Goal: Task Accomplishment & Management: Complete application form

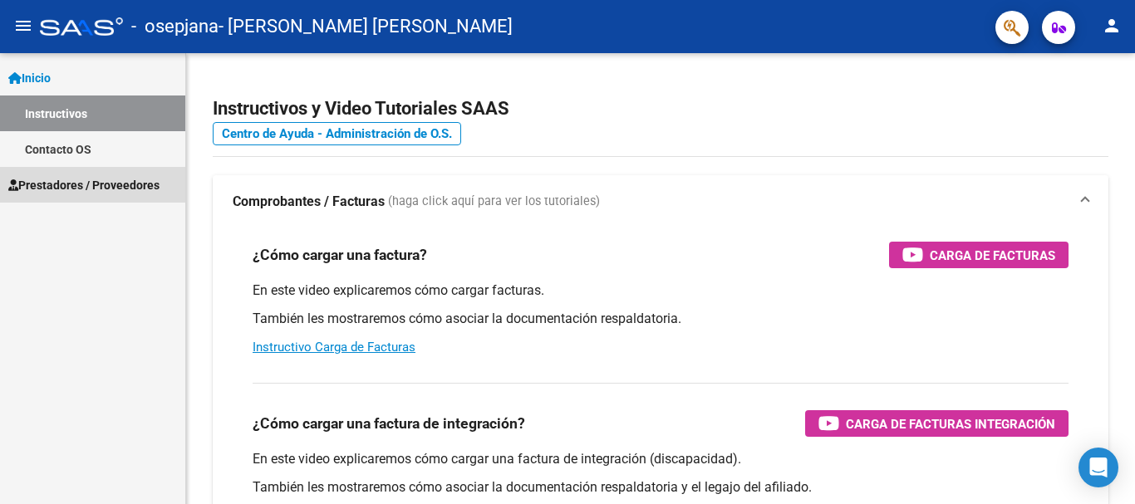
click at [95, 179] on span "Prestadores / Proveedores" at bounding box center [83, 185] width 151 height 18
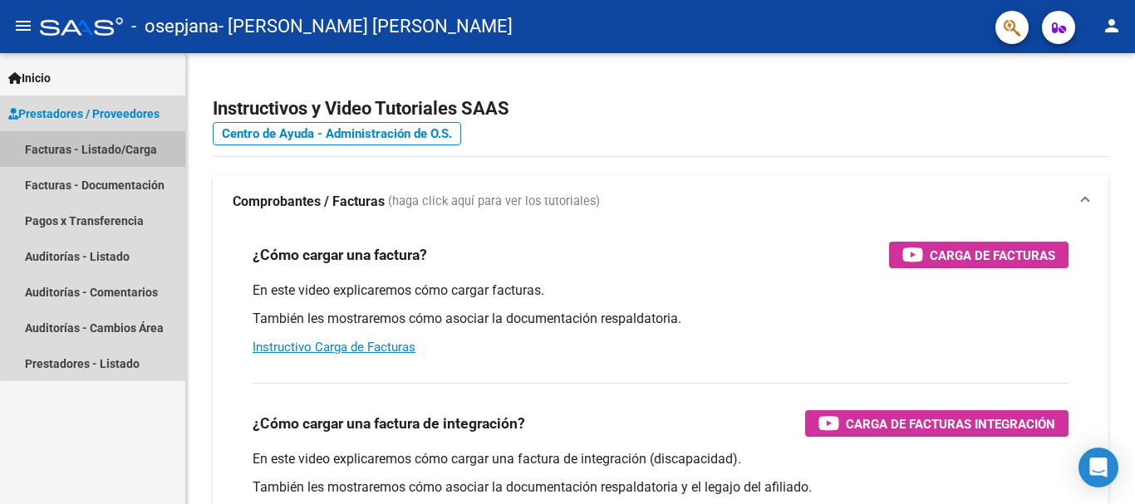
click at [99, 151] on link "Facturas - Listado/Carga" at bounding box center [92, 149] width 185 height 36
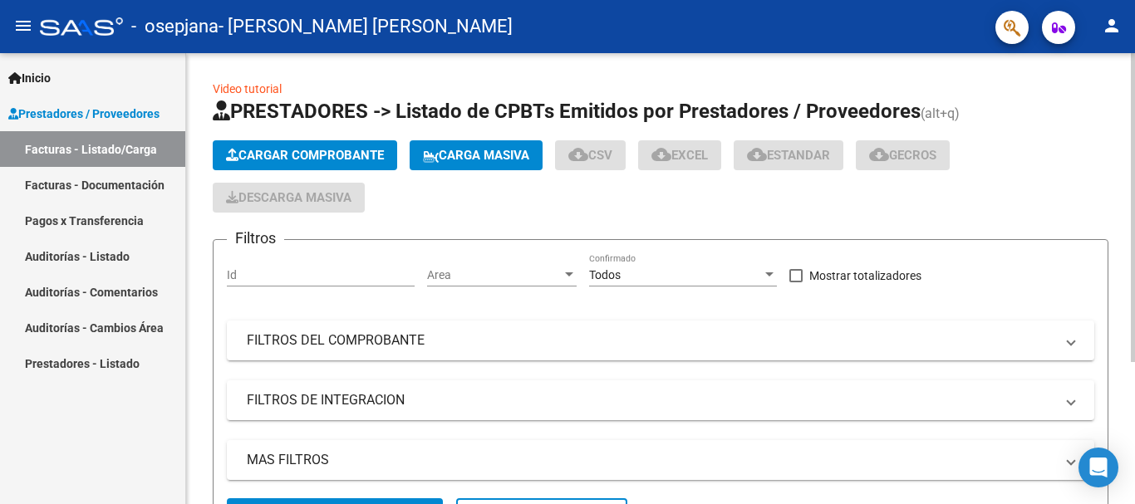
click at [259, 145] on button "Cargar Comprobante" at bounding box center [305, 155] width 184 height 30
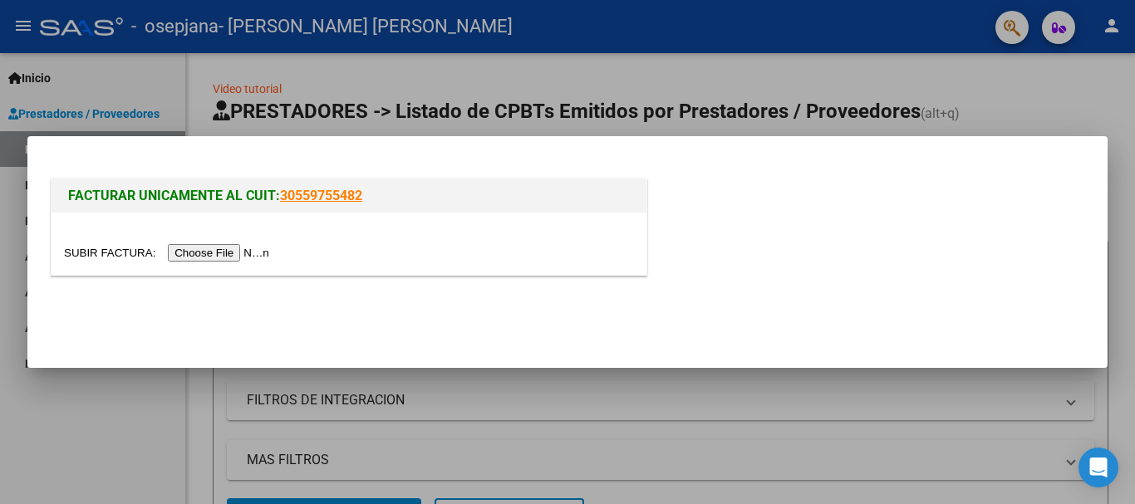
click at [253, 253] on input "file" at bounding box center [169, 252] width 210 height 17
click at [252, 252] on input "file" at bounding box center [169, 252] width 210 height 17
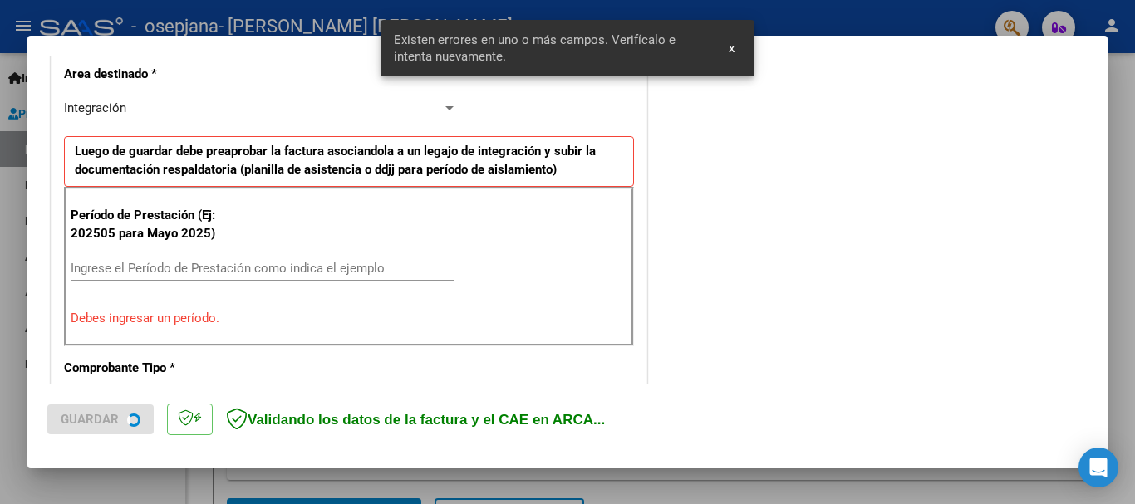
scroll to position [384, 0]
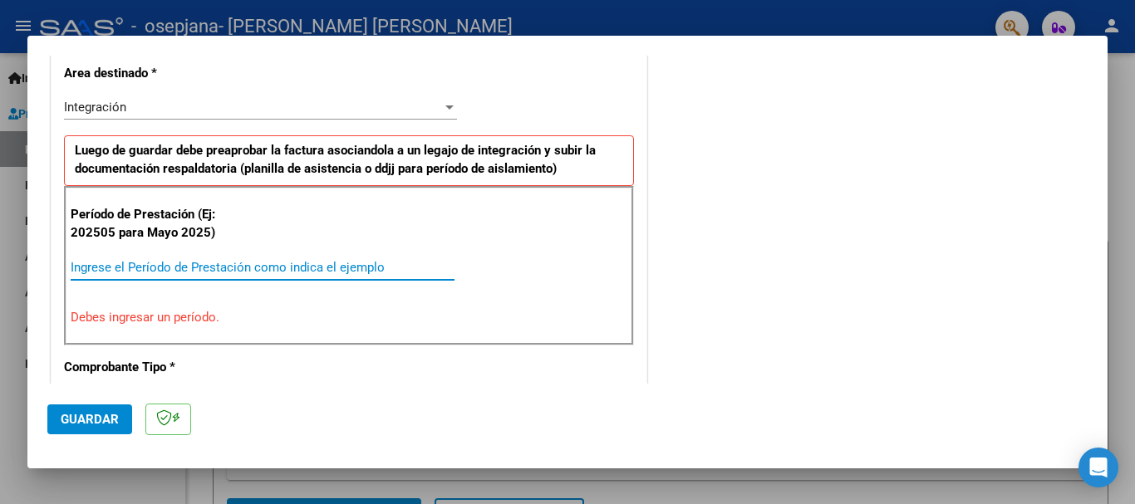
click at [239, 264] on input "Ingrese el Período de Prestación como indica el ejemplo" at bounding box center [263, 267] width 384 height 15
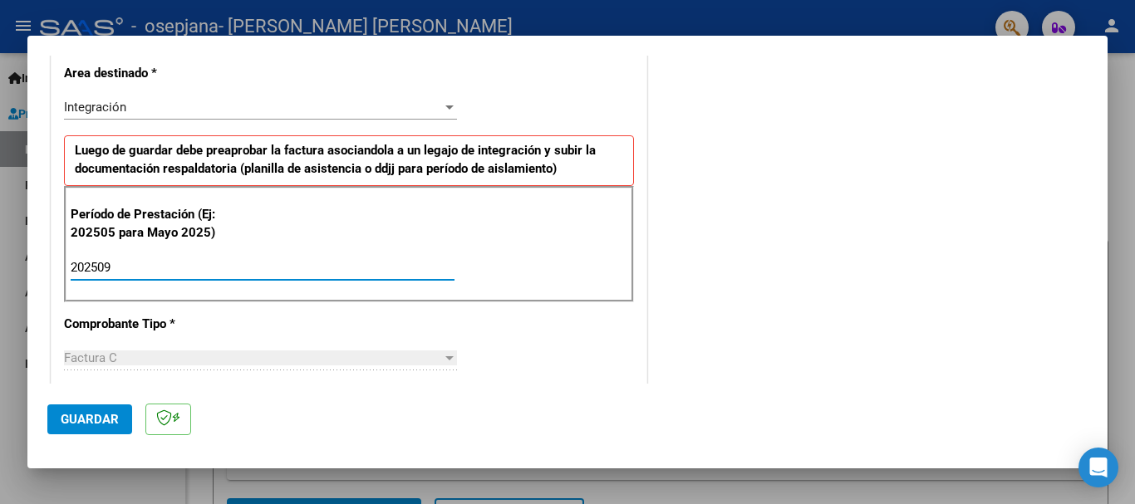
type input "202509"
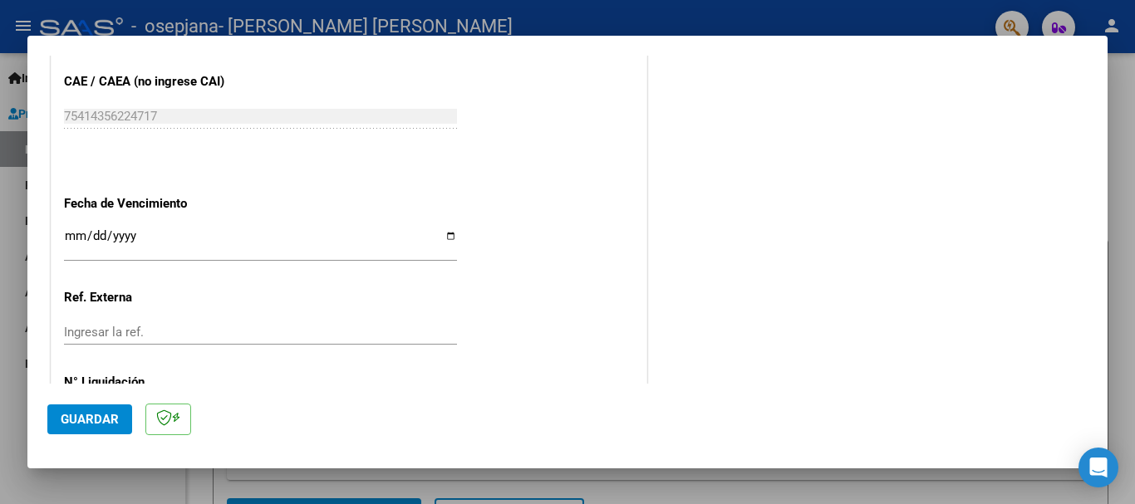
scroll to position [1068, 0]
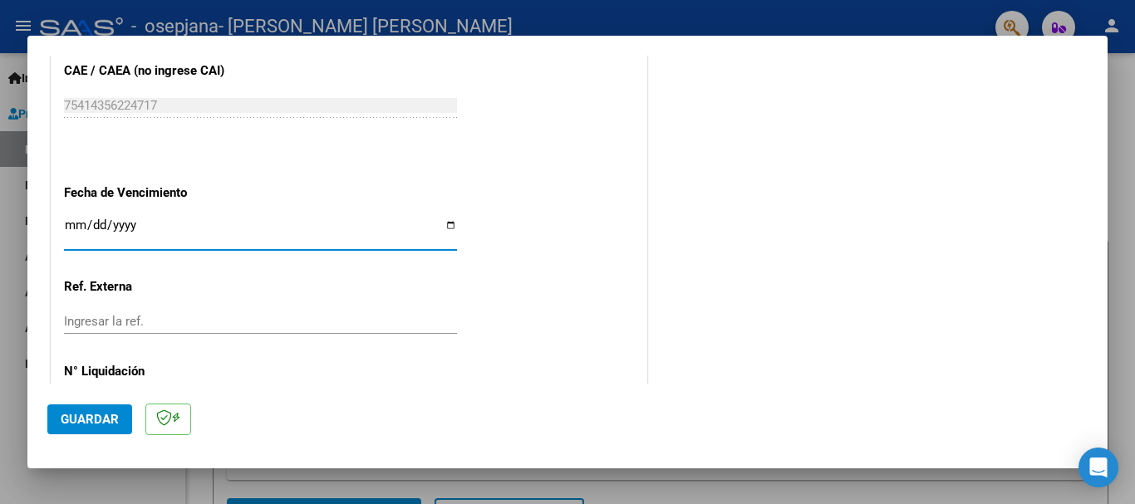
click at [439, 220] on input "Ingresar la fecha" at bounding box center [260, 232] width 393 height 27
click at [445, 227] on input "Ingresar la fecha" at bounding box center [260, 232] width 393 height 27
type input "[DATE]"
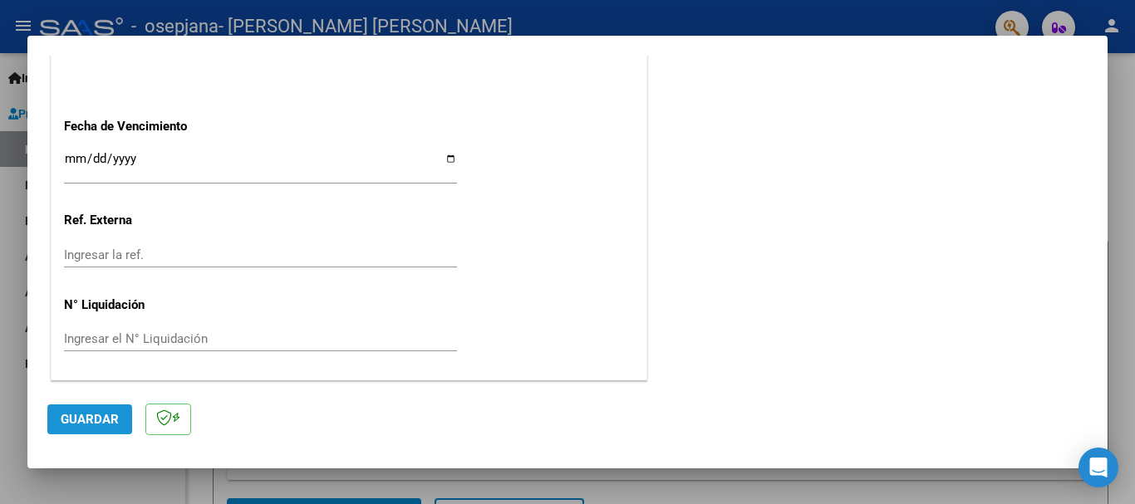
click at [130, 425] on button "Guardar" at bounding box center [89, 420] width 85 height 30
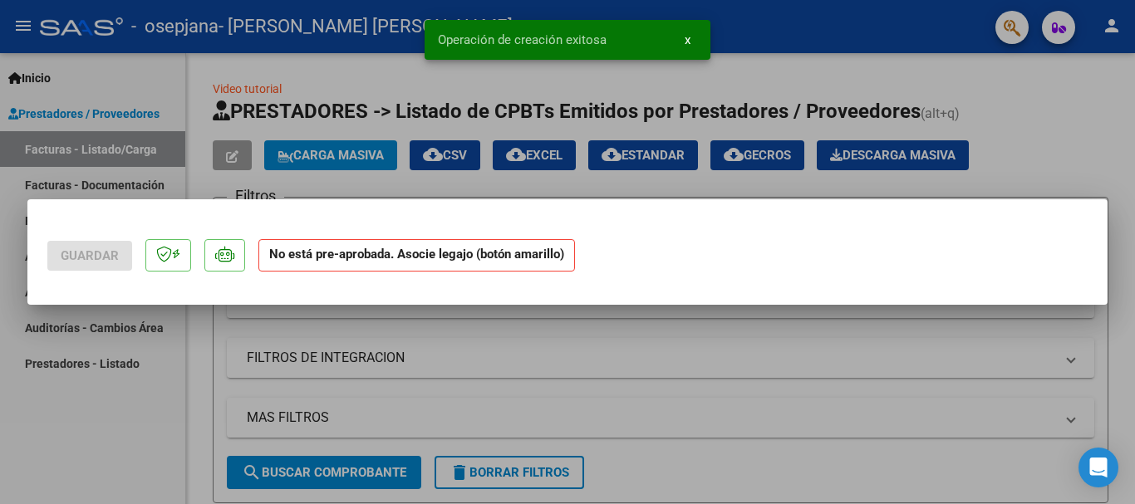
scroll to position [0, 0]
click at [514, 277] on p "No está pre-aprobada. Asocie legajo (botón amarillo)" at bounding box center [423, 262] width 330 height 46
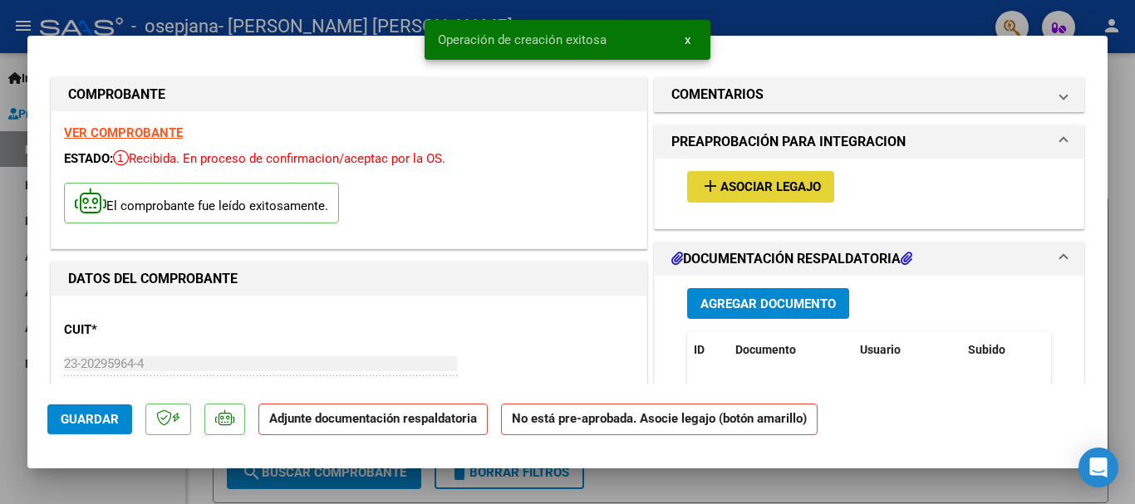
click at [764, 179] on span "add Asociar Legajo" at bounding box center [761, 186] width 121 height 15
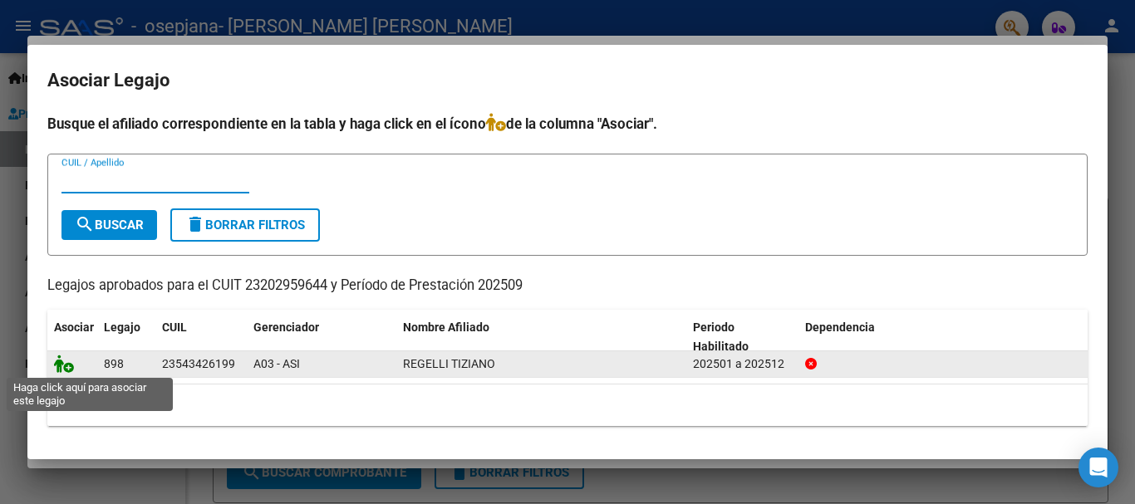
click at [65, 362] on icon at bounding box center [64, 364] width 20 height 18
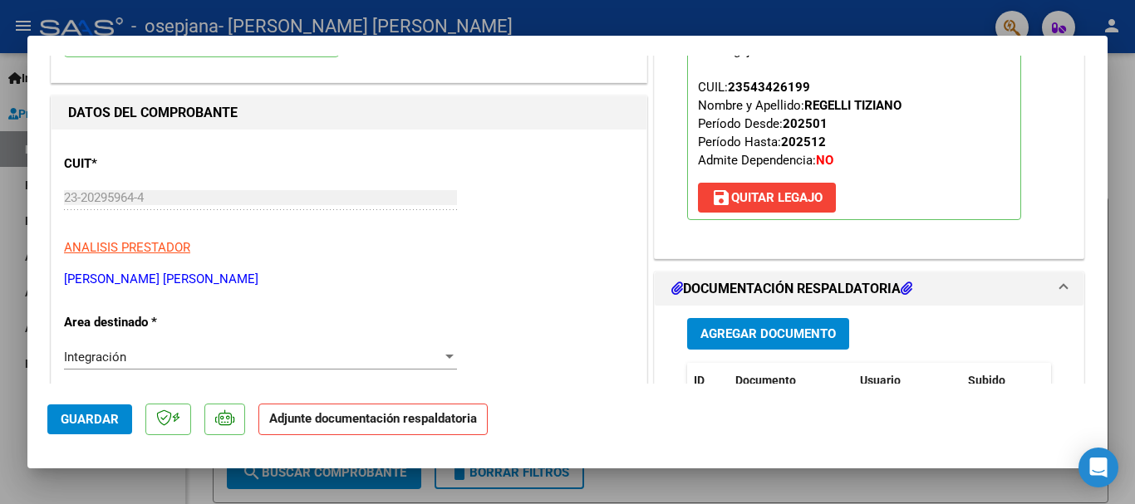
scroll to position [264, 0]
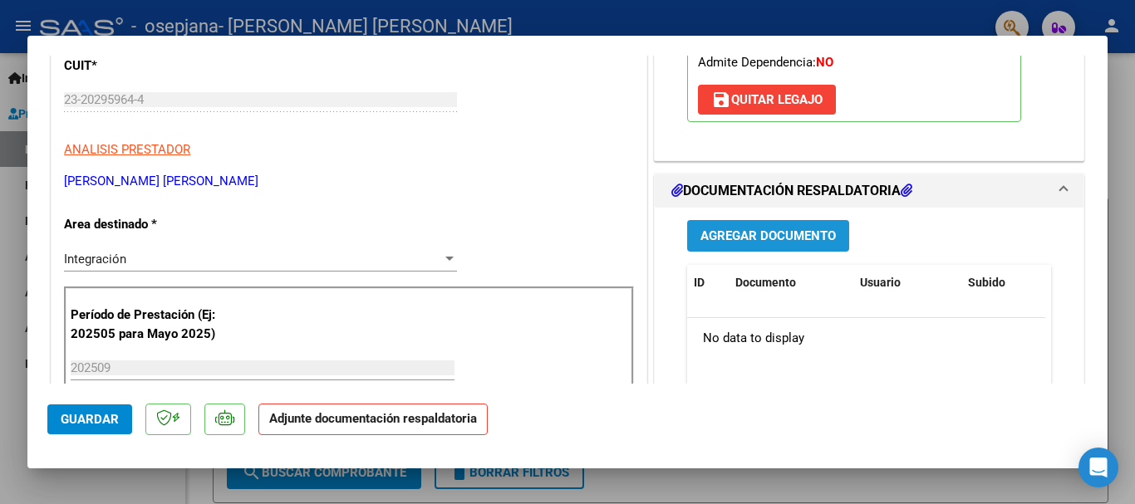
click at [740, 229] on span "Agregar Documento" at bounding box center [768, 236] width 135 height 15
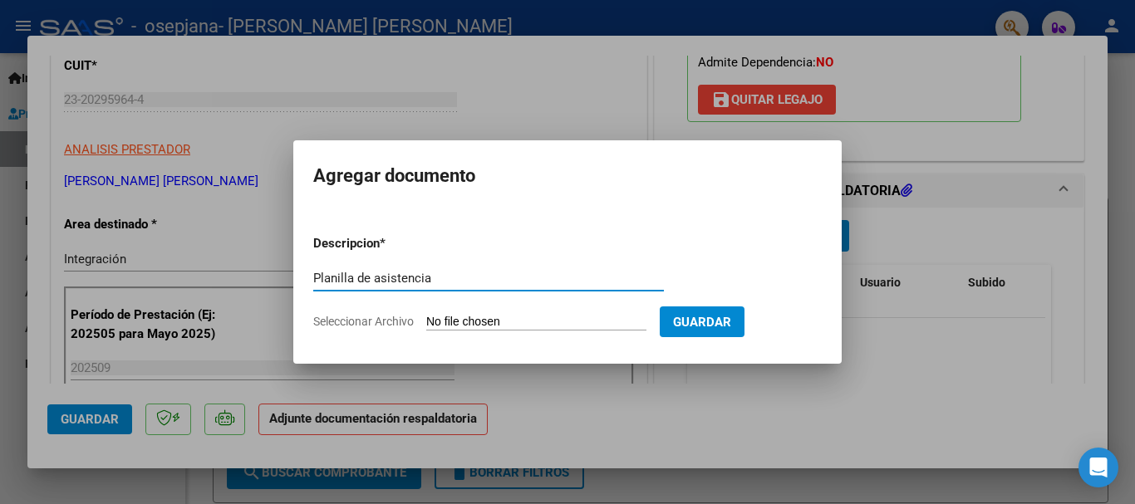
type input "Planilla de asistencia"
click at [473, 316] on input "Seleccionar Archivo" at bounding box center [536, 323] width 220 height 16
type input "C:\fakepath\Regelli SEPT.pdf"
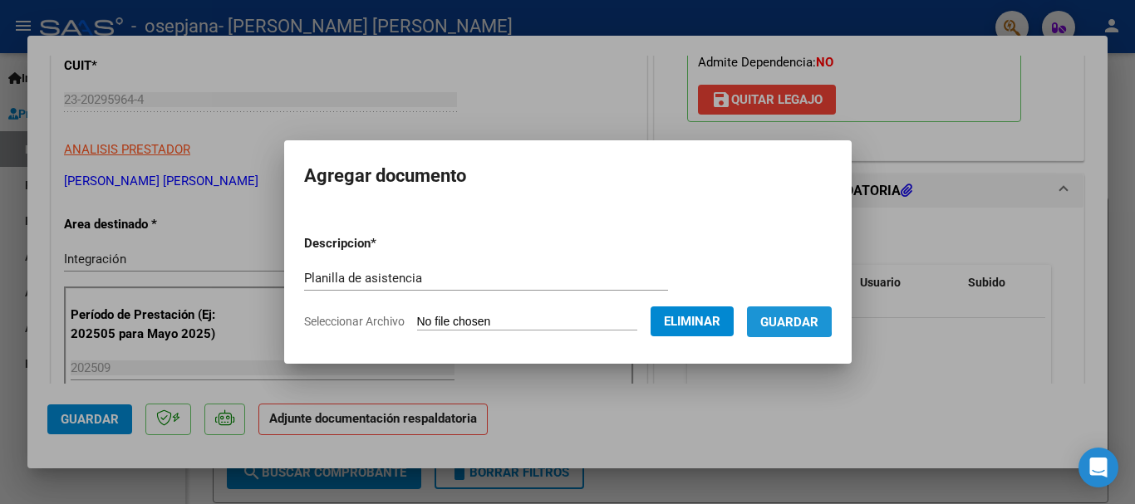
click at [786, 317] on span "Guardar" at bounding box center [789, 322] width 58 height 15
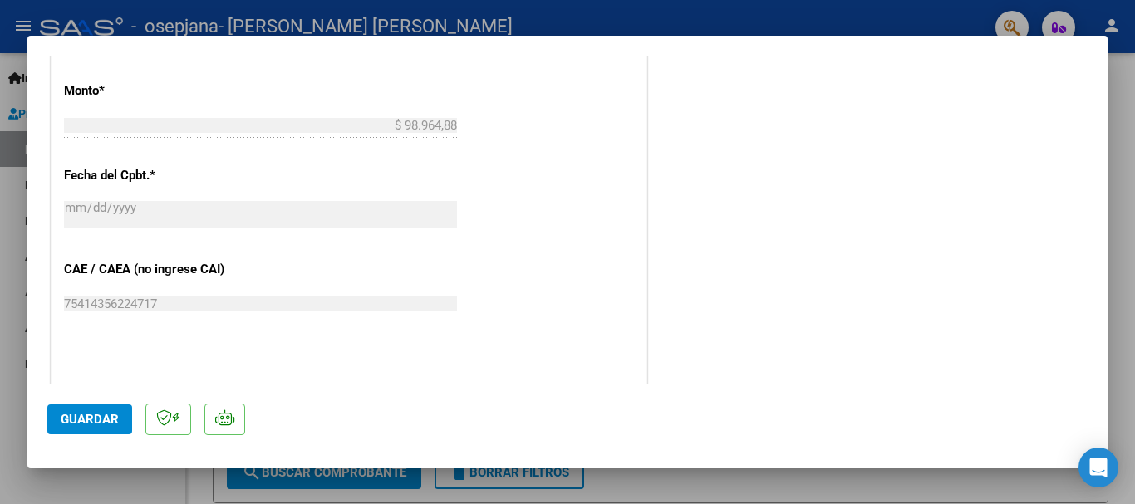
scroll to position [1159, 0]
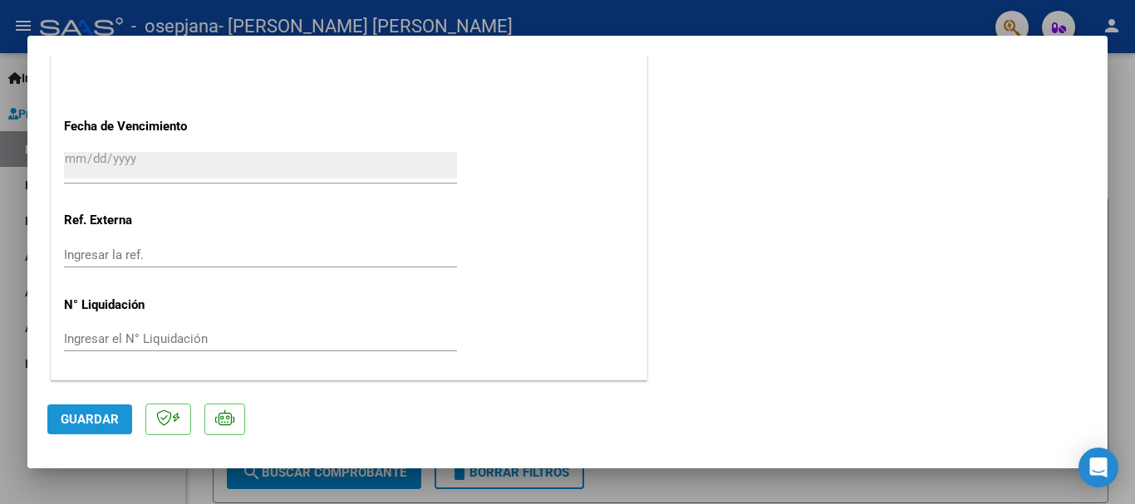
click at [92, 412] on span "Guardar" at bounding box center [90, 419] width 58 height 15
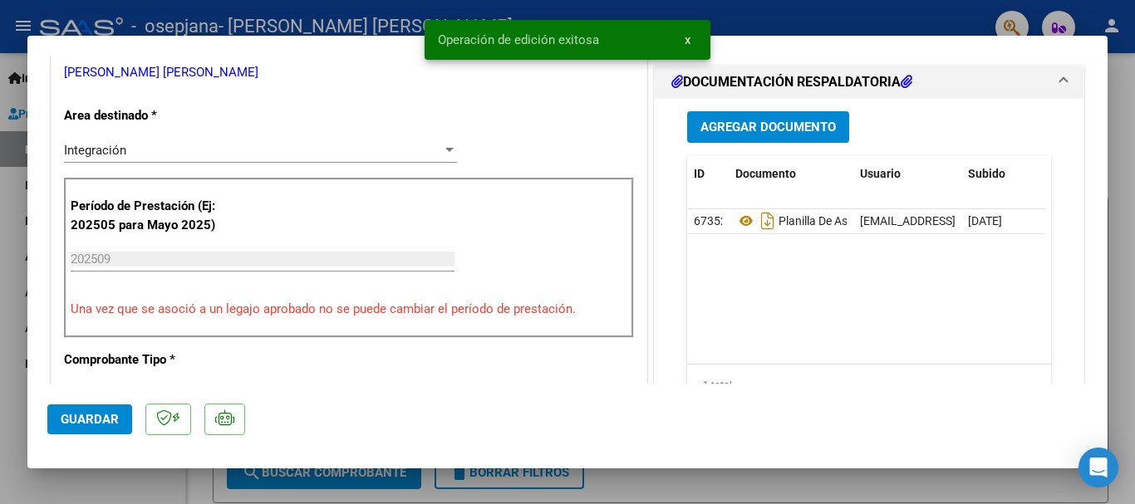
scroll to position [0, 0]
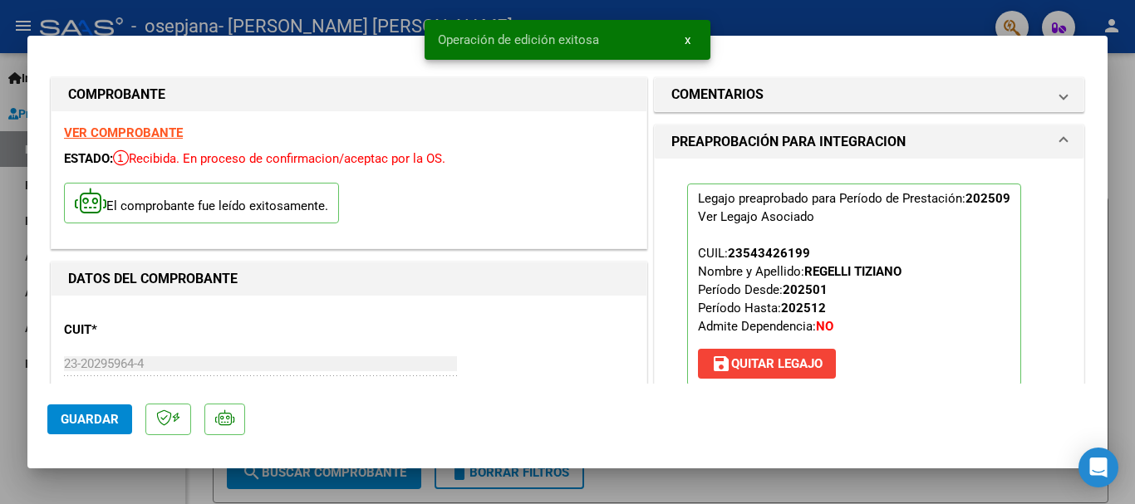
click at [1124, 265] on div at bounding box center [567, 252] width 1135 height 504
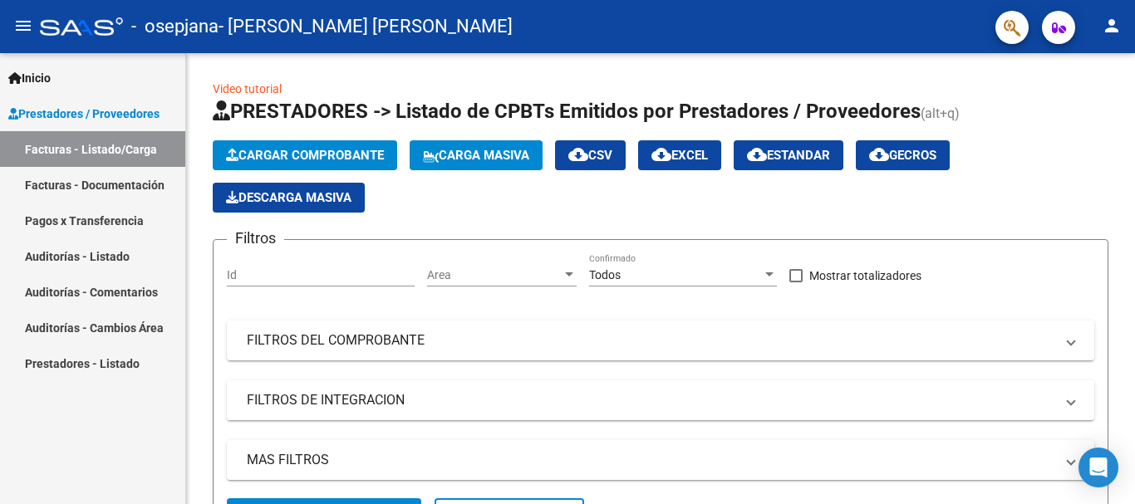
click at [688, 40] on div "- osepjana - [PERSON_NAME] [PERSON_NAME]" at bounding box center [511, 26] width 942 height 37
